Goal: Obtain resource: Download file/media

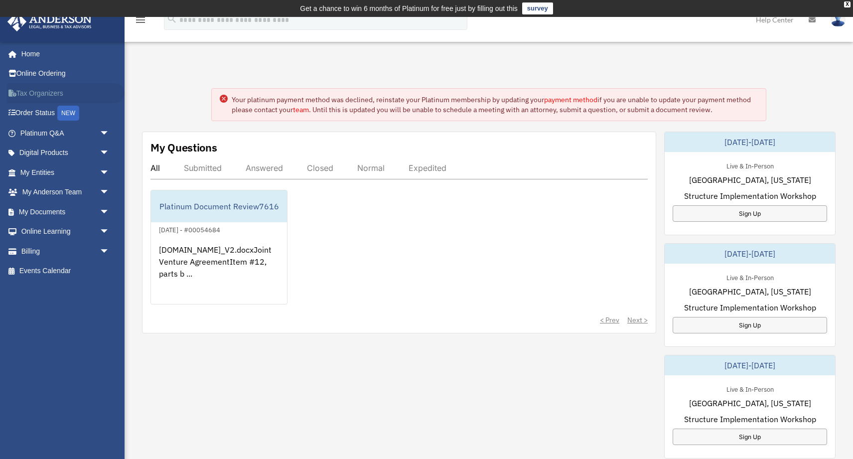
click at [50, 95] on link "Tax Organizers" at bounding box center [66, 93] width 118 height 20
click at [45, 213] on link "My Documents arrow_drop_down" at bounding box center [66, 212] width 118 height 20
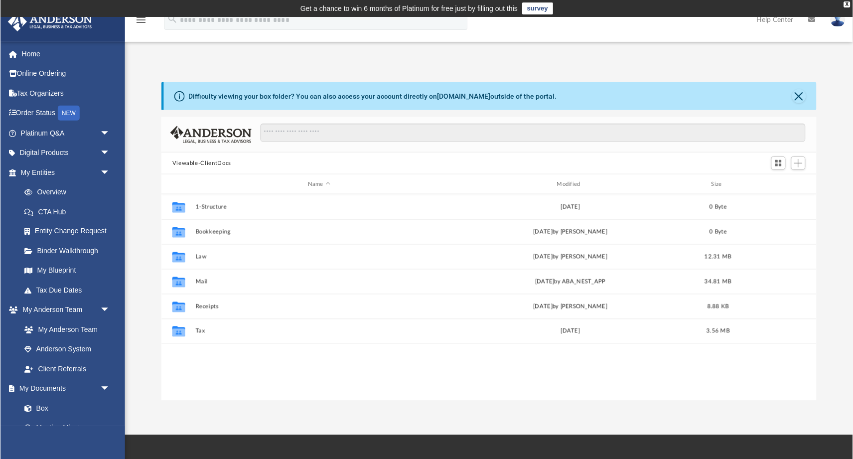
scroll to position [226, 655]
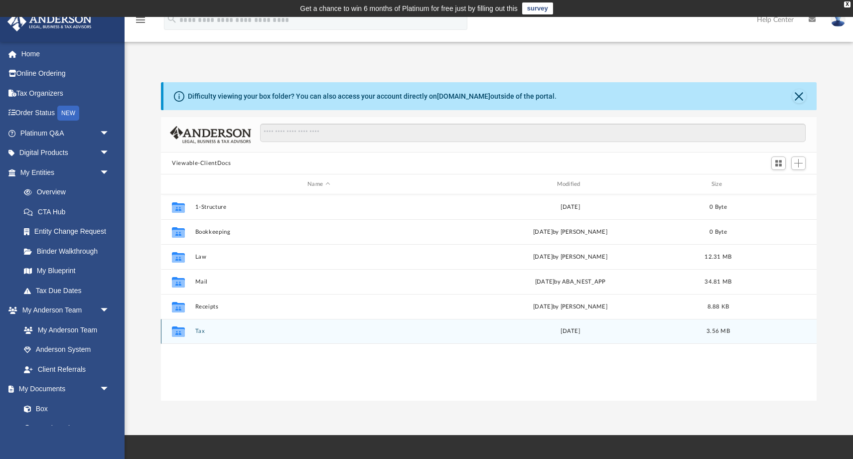
click at [189, 329] on div "Collaborated Folder" at bounding box center [178, 331] width 25 height 16
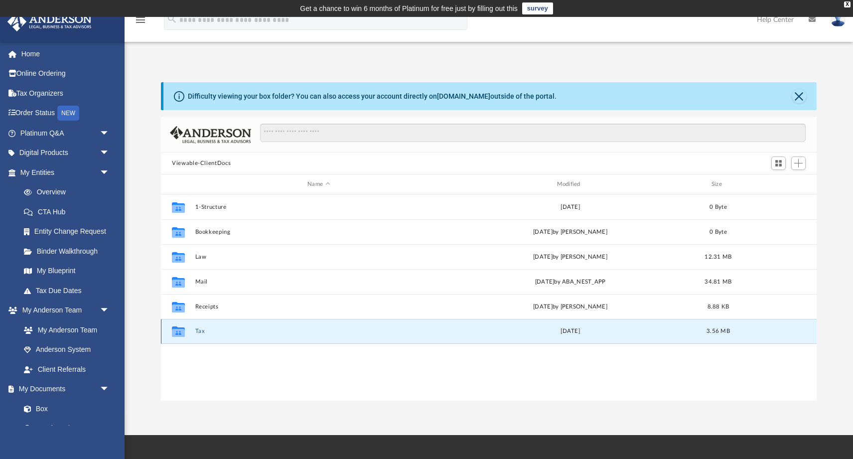
click at [189, 329] on div "Collaborated Folder" at bounding box center [178, 331] width 25 height 16
click at [180, 332] on icon "grid" at bounding box center [178, 333] width 13 height 8
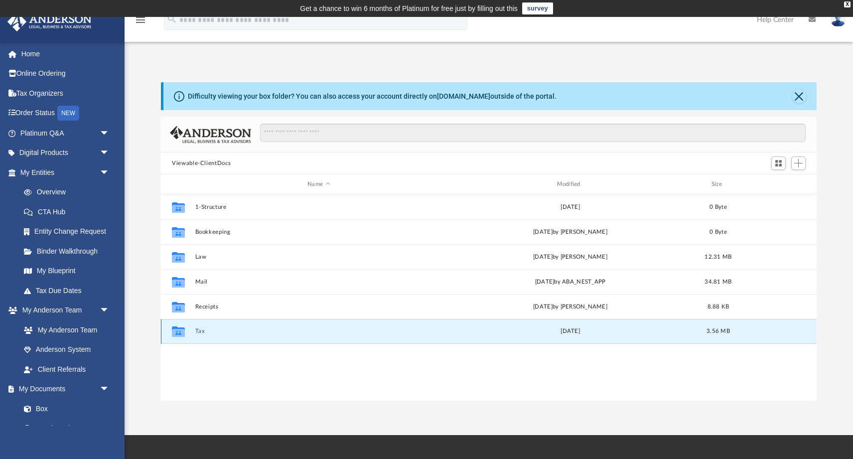
click at [179, 332] on icon "grid" at bounding box center [178, 333] width 13 height 8
click at [201, 332] on button "Tax" at bounding box center [318, 331] width 247 height 6
click at [212, 332] on button "Tax" at bounding box center [318, 331] width 247 height 6
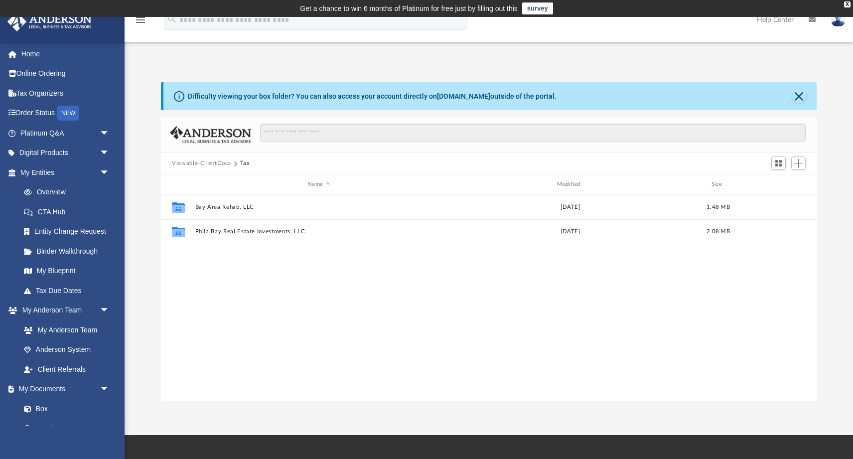
click at [211, 332] on div "Collaborated Folder Bay Area Rehab, LLC Mon Dec 19 2022 1.48 MB Collaborated Fo…" at bounding box center [489, 297] width 656 height 207
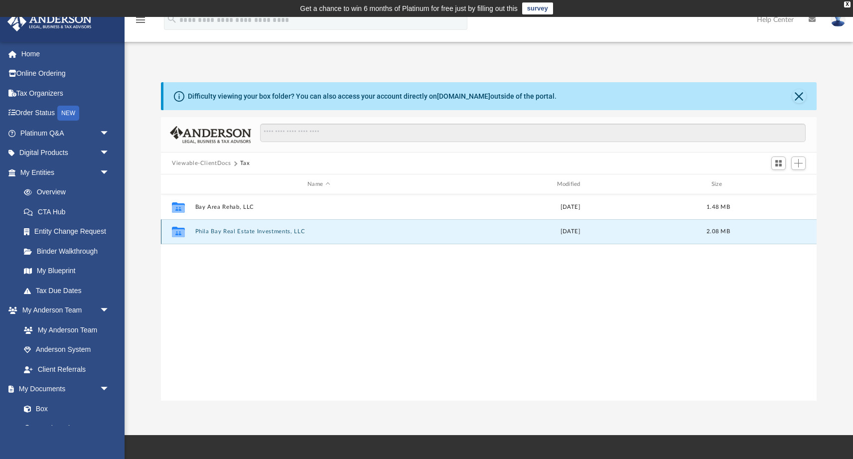
click at [218, 233] on button "Phila Bay Real Estate Investments, LLC" at bounding box center [318, 231] width 247 height 6
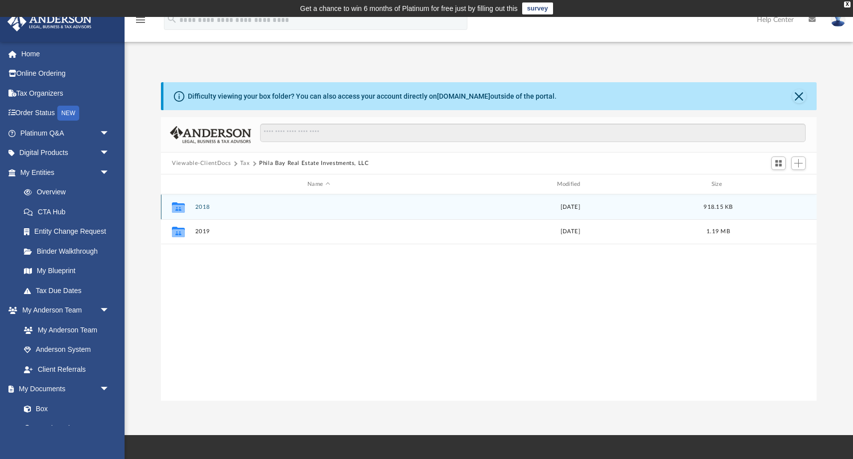
click at [215, 208] on button "2018" at bounding box center [318, 207] width 247 height 6
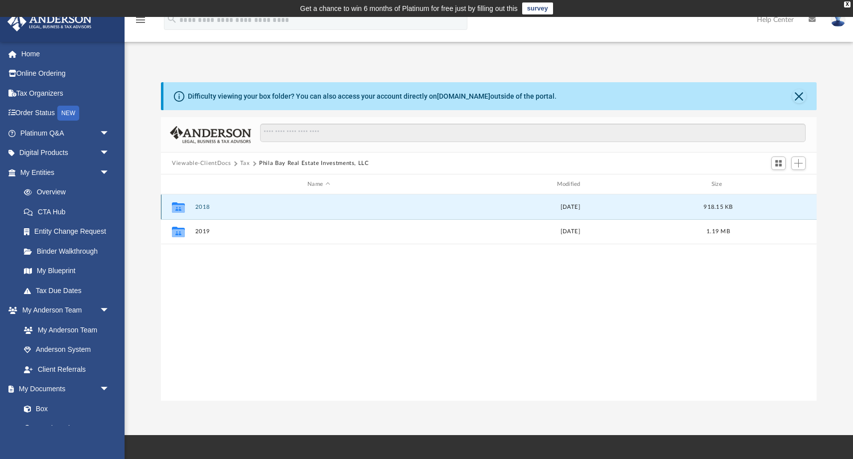
click at [215, 208] on button "2018" at bounding box center [318, 207] width 247 height 6
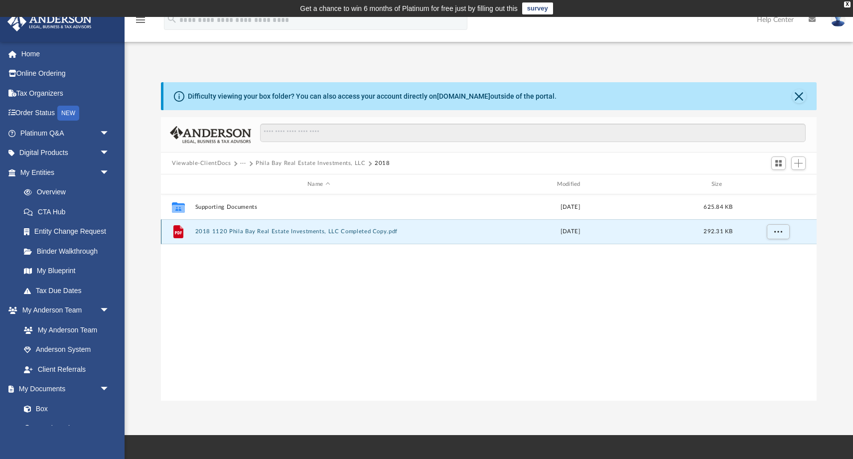
click at [210, 231] on button "2018 1120 Phila Bay Real Estate Investments, LLC Completed Copy.pdf" at bounding box center [318, 231] width 247 height 6
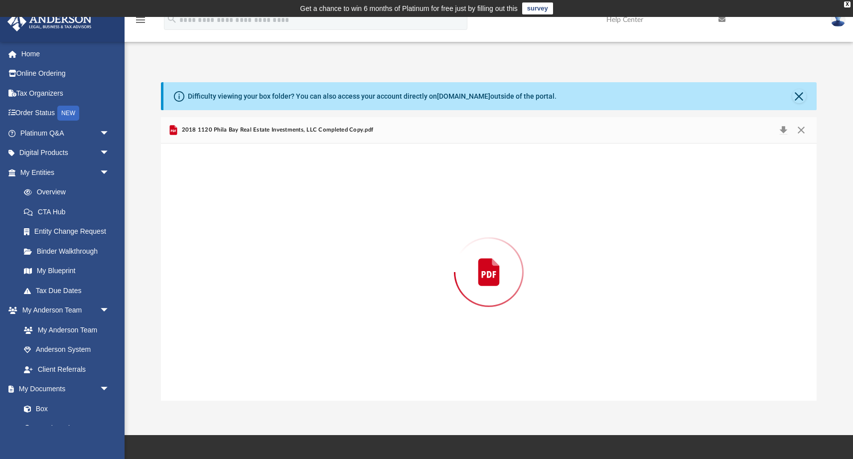
click at [210, 231] on div "Preview" at bounding box center [489, 272] width 656 height 257
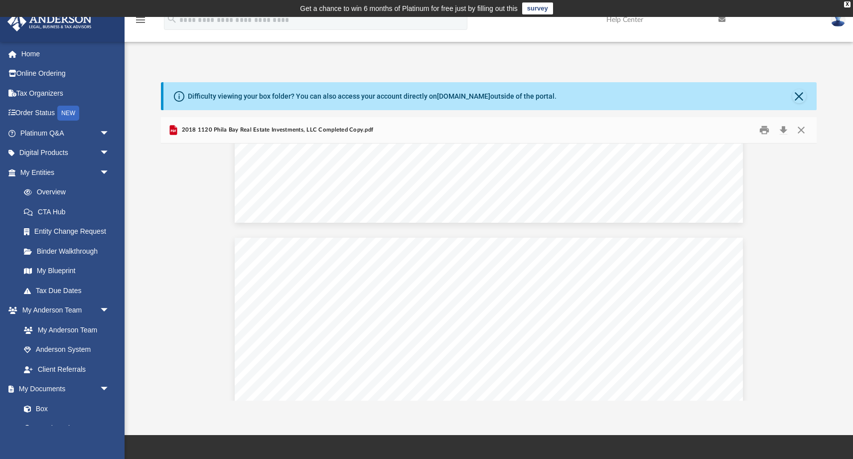
scroll to position [2714, 0]
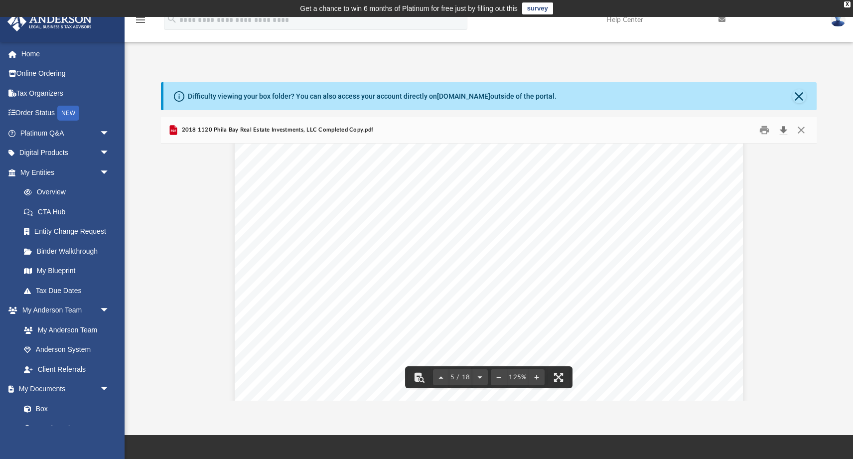
click at [786, 130] on button "Download" at bounding box center [783, 130] width 18 height 15
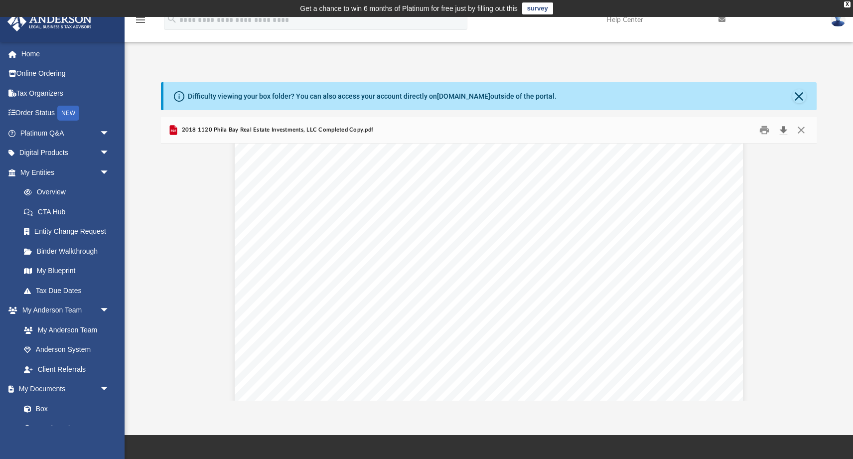
scroll to position [7608, 0]
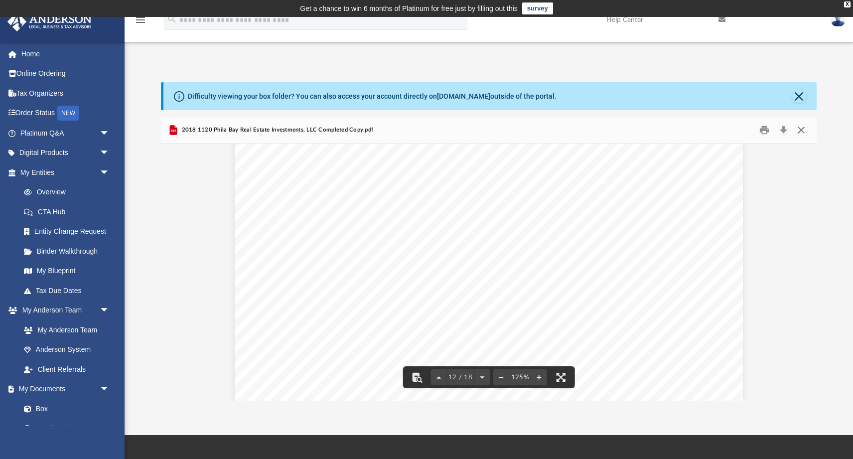
click at [799, 127] on button "Close" at bounding box center [801, 130] width 18 height 15
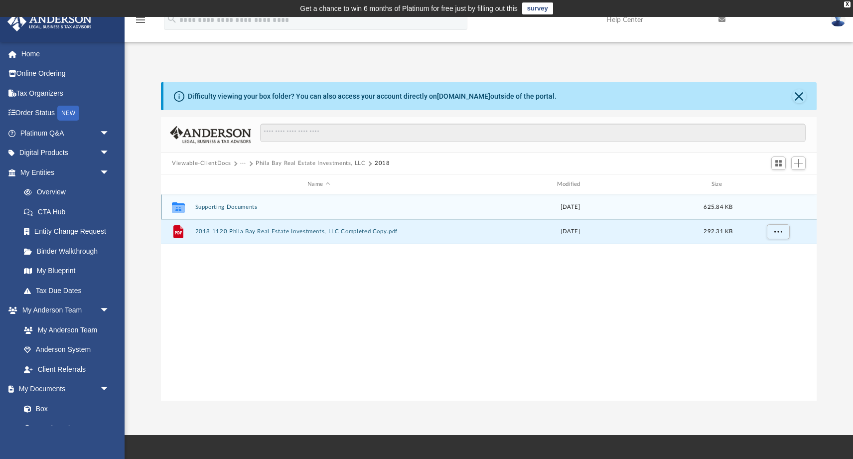
click at [271, 205] on button "Supporting Documents" at bounding box center [318, 207] width 247 height 6
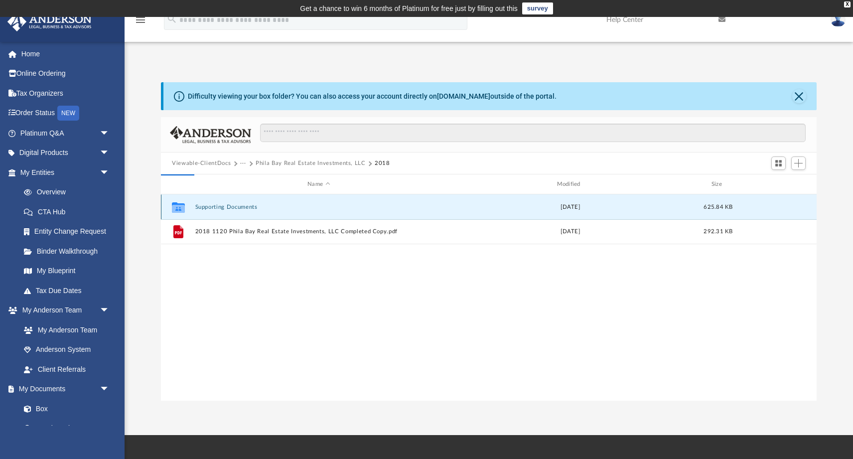
click at [271, 205] on button "Supporting Documents" at bounding box center [318, 207] width 247 height 6
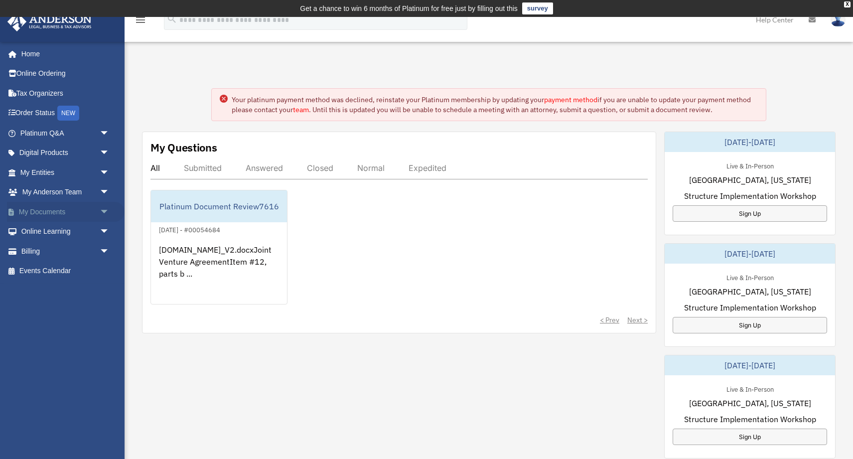
click at [44, 210] on link "My Documents arrow_drop_down" at bounding box center [66, 212] width 118 height 20
click at [106, 210] on span "arrow_drop_down" at bounding box center [110, 212] width 20 height 20
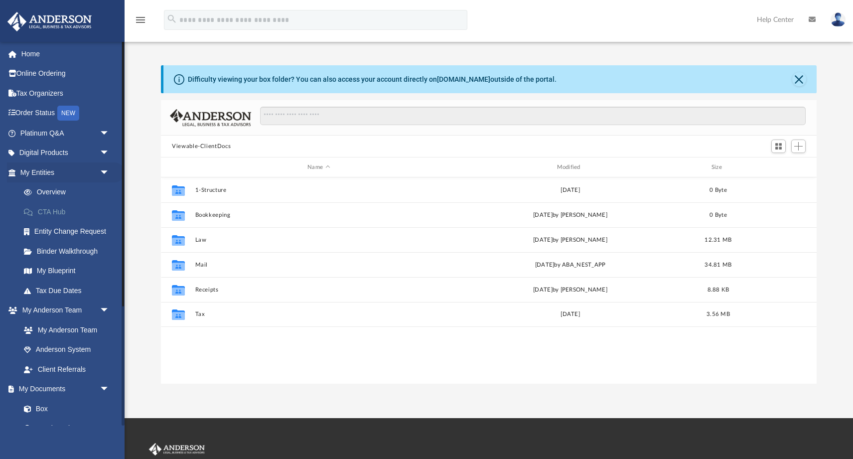
scroll to position [226, 655]
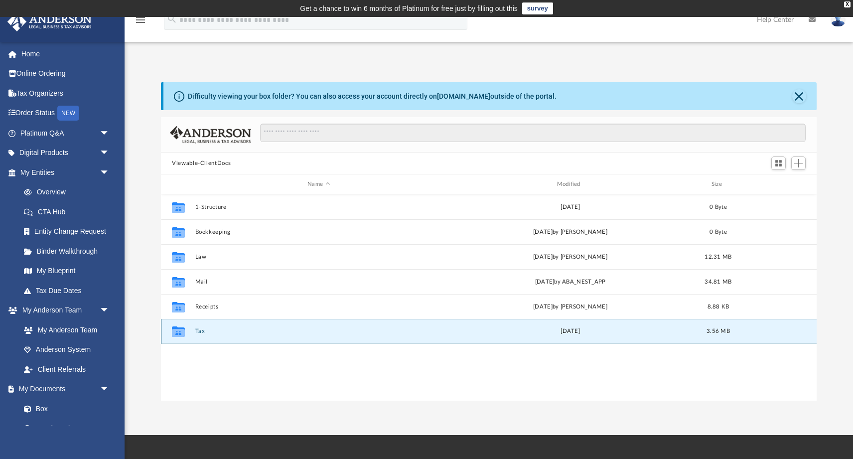
click at [195, 330] on button "Tax" at bounding box center [318, 331] width 247 height 6
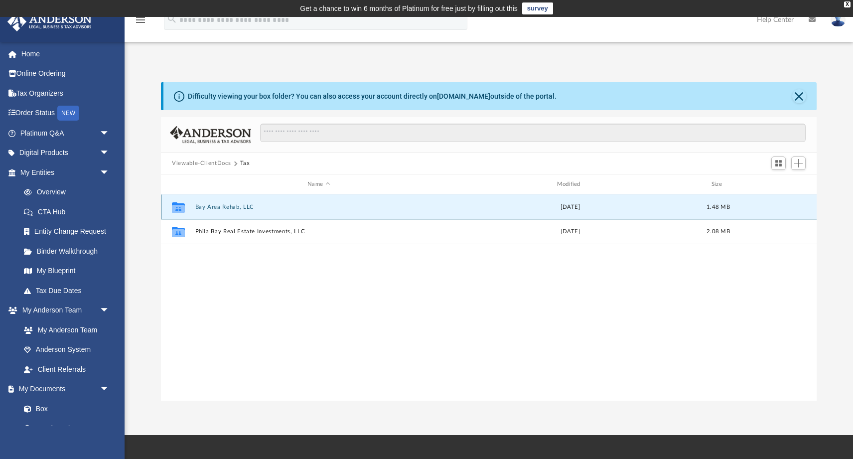
click at [223, 209] on button "Bay Area Rehab, LLC" at bounding box center [318, 207] width 247 height 6
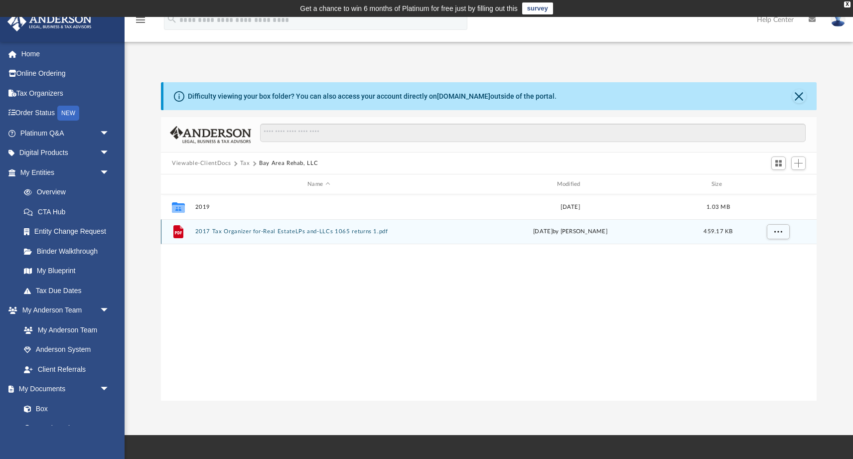
click at [306, 234] on button "2017 Tax Organizer for-Real EstateLPs and-LLCs 1065 returns 1.pdf" at bounding box center [318, 231] width 247 height 6
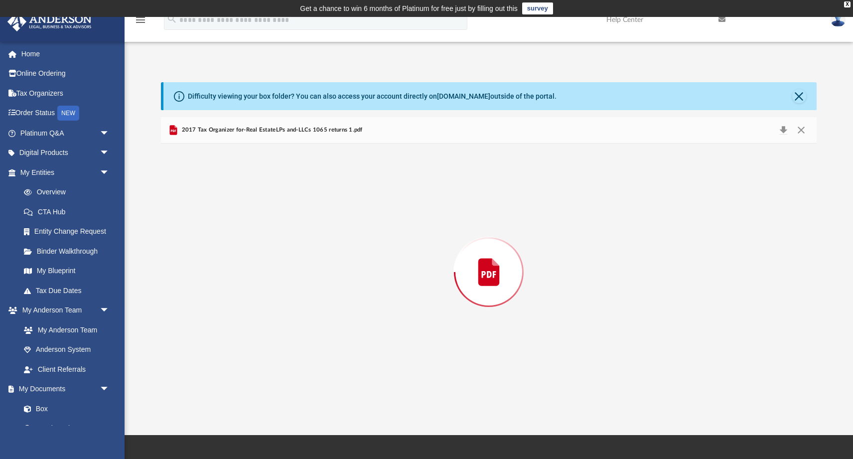
click at [306, 234] on div "Preview" at bounding box center [489, 272] width 656 height 257
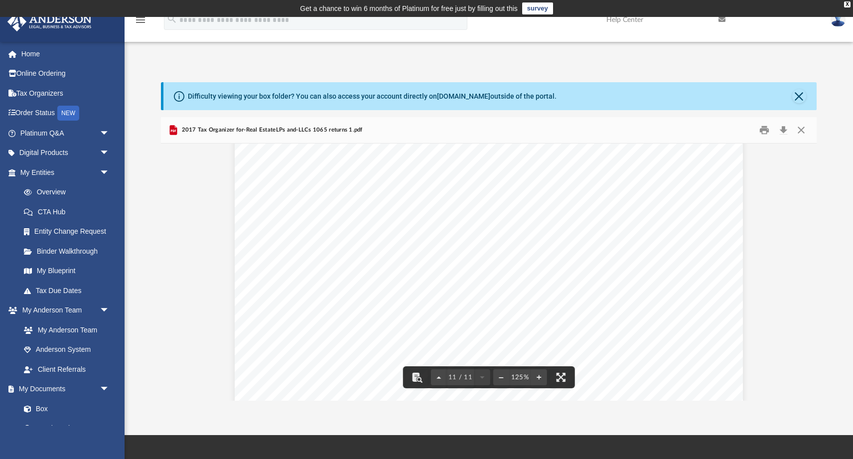
scroll to position [7142, 0]
click at [800, 131] on button "Close" at bounding box center [801, 130] width 18 height 15
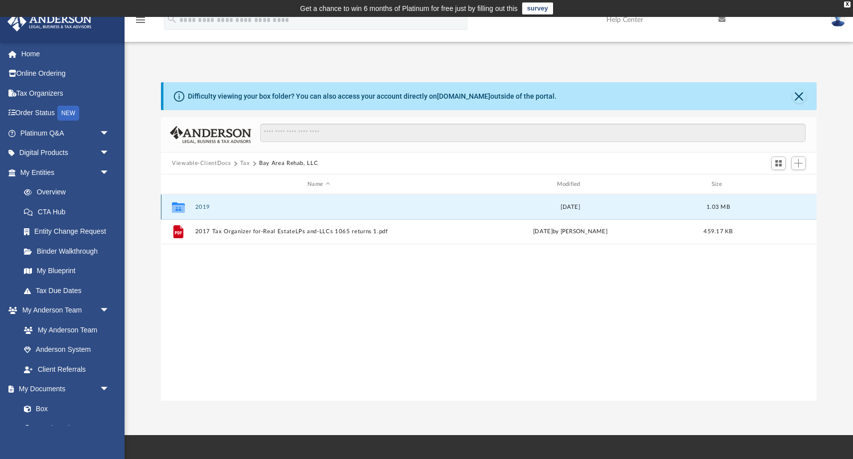
click at [228, 207] on button "2019" at bounding box center [318, 207] width 247 height 6
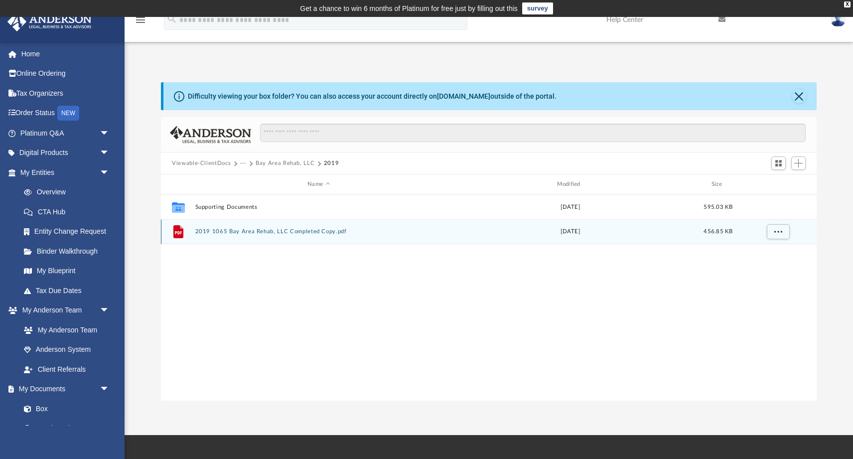
click at [236, 233] on button "2019 1065 Bay Area Rehab, LLC Completed Copy.pdf" at bounding box center [318, 231] width 247 height 6
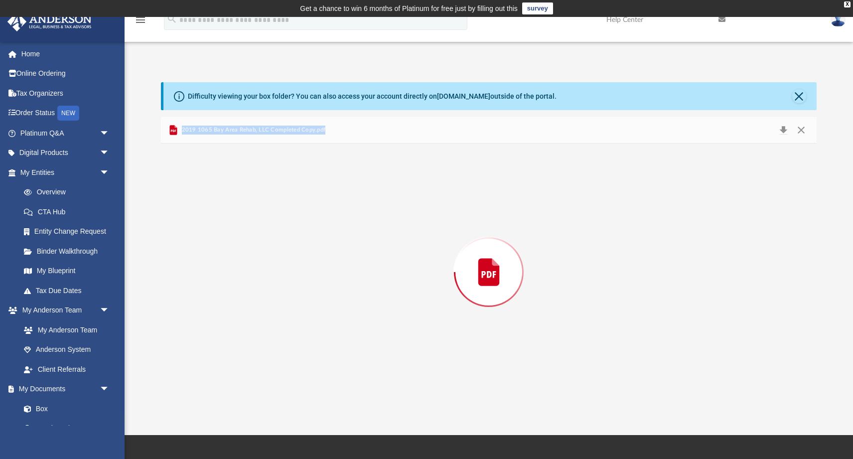
click at [236, 233] on div "Preview" at bounding box center [489, 272] width 656 height 257
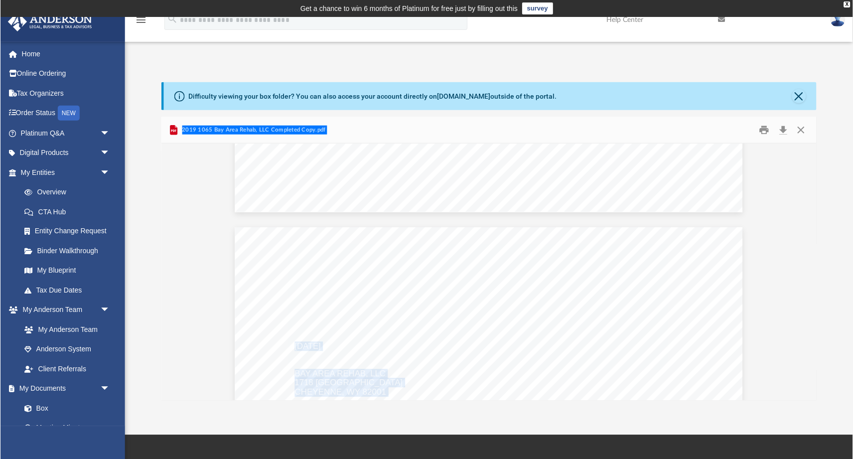
scroll to position [2018, 0]
